Goal: Task Accomplishment & Management: Use online tool/utility

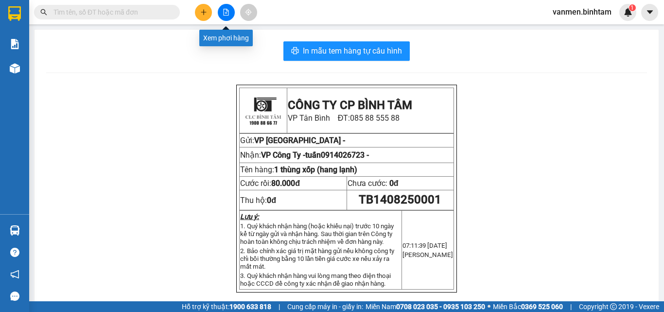
click at [229, 13] on icon "file-add" at bounding box center [226, 12] width 7 height 7
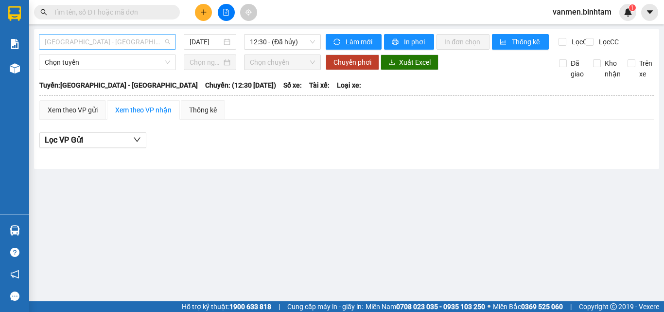
click at [121, 39] on span "[GEOGRAPHIC_DATA] - [GEOGRAPHIC_DATA]" at bounding box center [107, 42] width 125 height 15
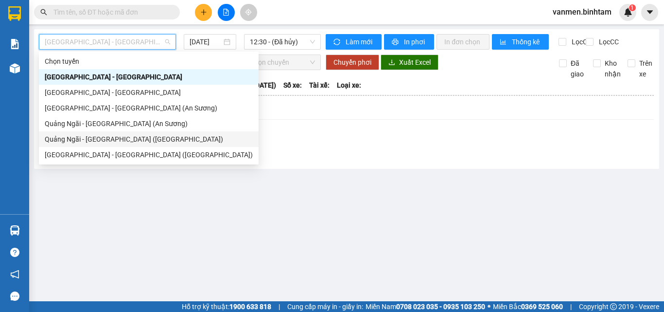
click at [57, 138] on div "Quảng Ngãi - [GEOGRAPHIC_DATA] ([GEOGRAPHIC_DATA])" at bounding box center [149, 139] width 208 height 11
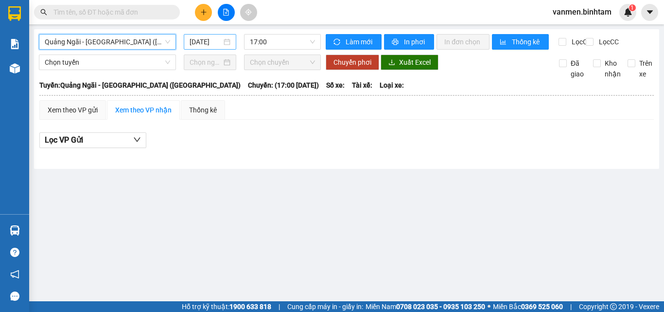
click at [196, 40] on input "[DATE]" at bounding box center [206, 41] width 32 height 11
click at [206, 43] on input "[DATE]" at bounding box center [206, 41] width 32 height 11
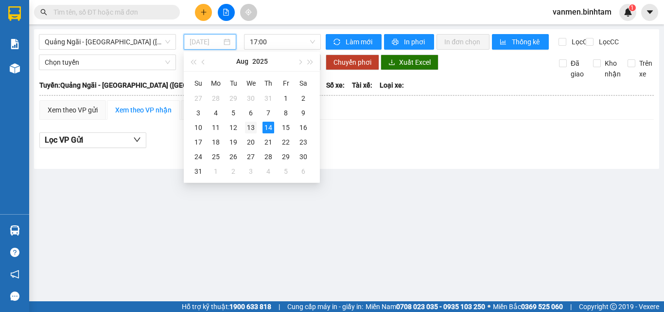
click at [250, 128] on div "13" at bounding box center [251, 128] width 12 height 12
type input "[DATE]"
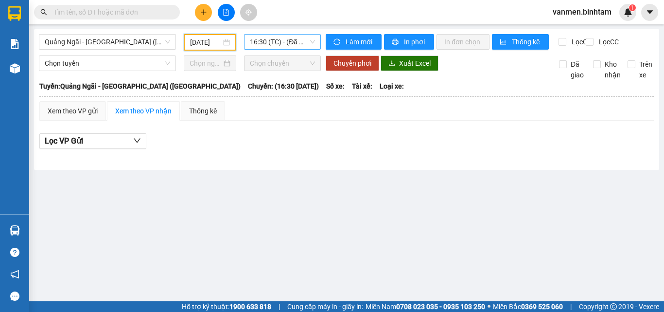
click at [288, 47] on span "16:30 (TC) - (Đã hủy)" at bounding box center [282, 42] width 65 height 15
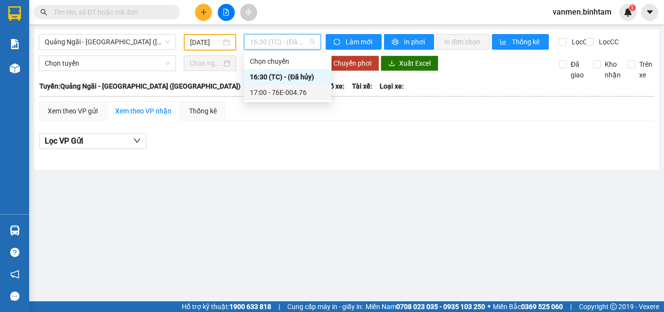
click at [283, 96] on div "17:00 - 76E-004.76" at bounding box center [288, 92] width 76 height 11
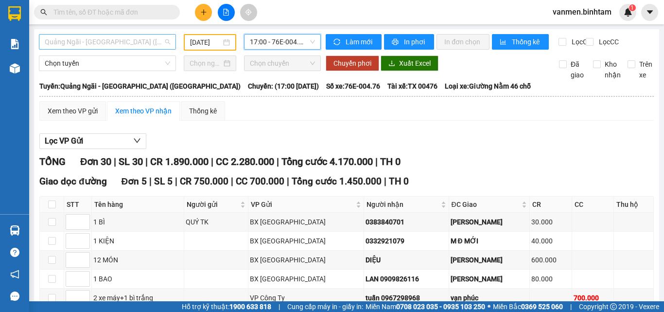
click at [141, 37] on span "Quảng Ngãi - [GEOGRAPHIC_DATA] ([GEOGRAPHIC_DATA])" at bounding box center [107, 42] width 125 height 15
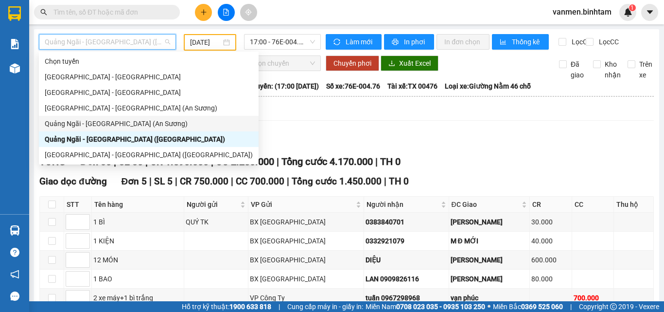
click at [98, 122] on div "Quảng Ngãi - [GEOGRAPHIC_DATA] (An Sương)" at bounding box center [149, 123] width 208 height 11
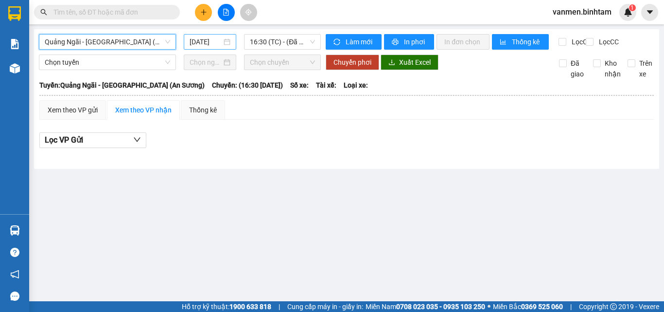
click at [210, 40] on input "[DATE]" at bounding box center [206, 41] width 32 height 11
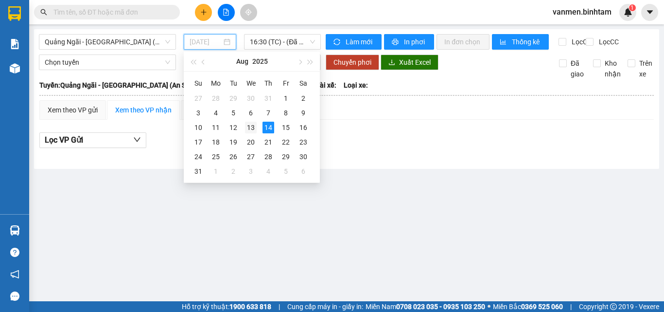
click at [250, 132] on div "13" at bounding box center [251, 128] width 12 height 12
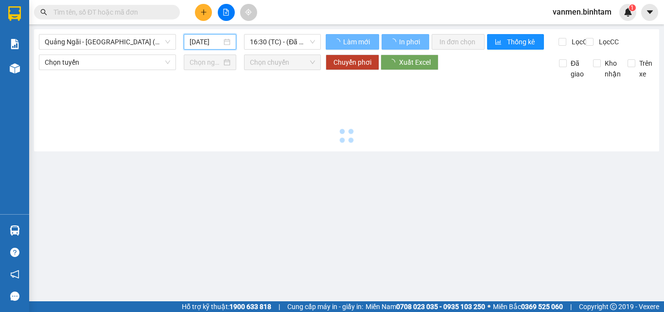
type input "[DATE]"
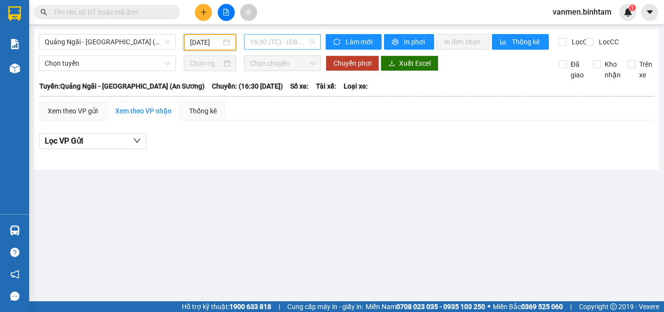
click at [273, 43] on span "16:30 (TC) - (Đã hủy)" at bounding box center [282, 42] width 65 height 15
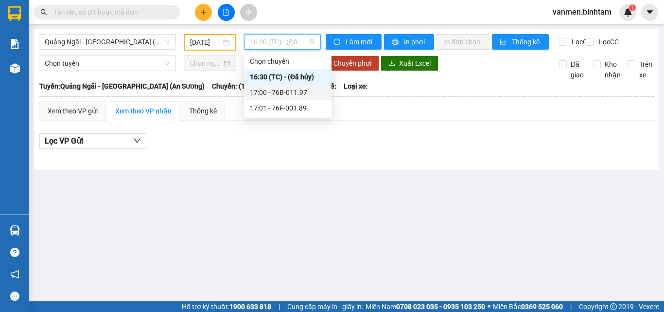
click at [290, 97] on div "17:00 - 76B-011.97" at bounding box center [288, 92] width 76 height 11
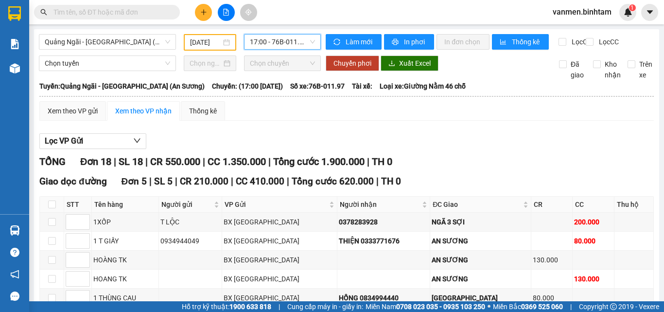
click at [274, 40] on span "17:00 - 76B-011.97" at bounding box center [282, 42] width 65 height 15
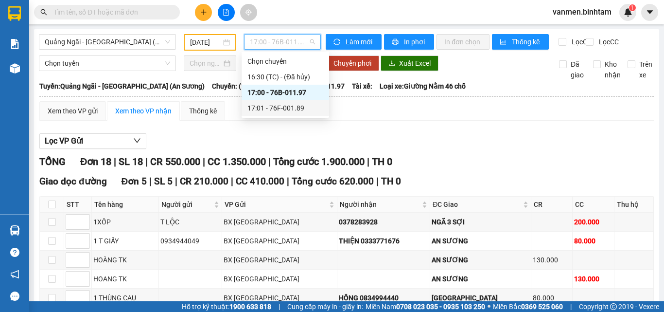
click at [283, 106] on div "17:01 - 76F-001.89" at bounding box center [286, 108] width 76 height 11
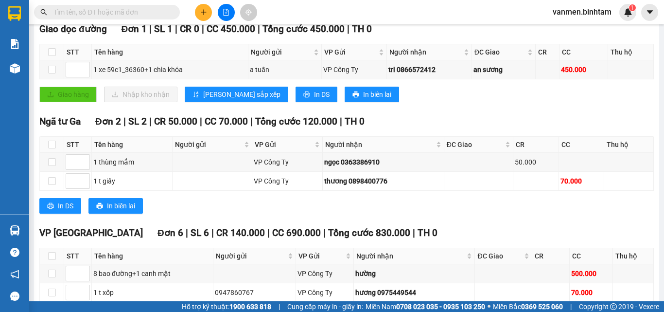
scroll to position [141, 0]
